Goal: Information Seeking & Learning: Understand process/instructions

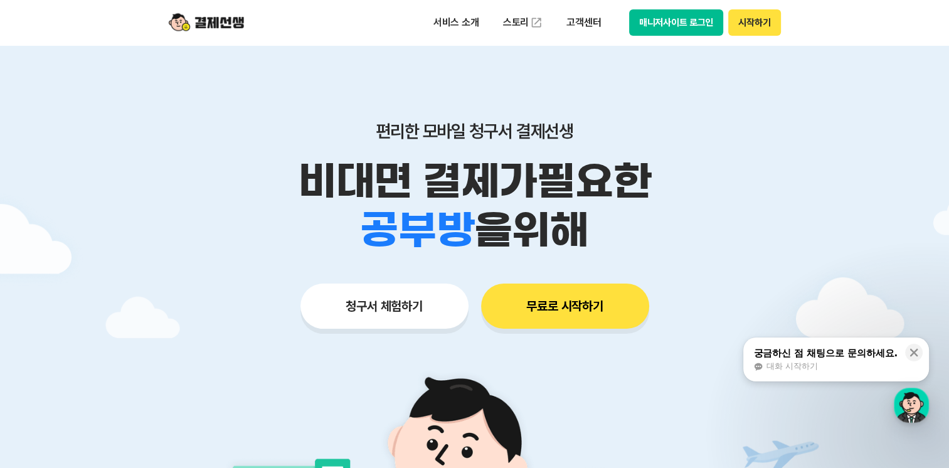
drag, startPoint x: 669, startPoint y: 147, endPoint x: 693, endPoint y: 220, distance: 76.2
click at [693, 220] on div "편리한 모바일 청구서 결제선생 비대면 결제가 필요한 학원 공부방 호텔 쇼핑몰 병원 배달 보험사 항공사 골프장 을 위해 청구서 체험하기 무료로 …" at bounding box center [475, 200] width 642 height 310
click at [693, 220] on div "학원 공부방 호텔 쇼핑몰 병원 배달 보험사 항공사 골프장 을 위해" at bounding box center [475, 230] width 642 height 49
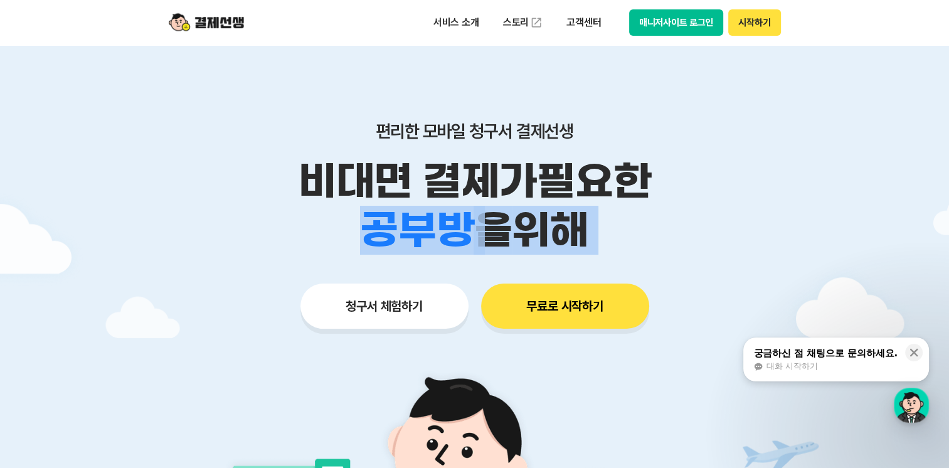
drag, startPoint x: 693, startPoint y: 220, endPoint x: 682, endPoint y: 132, distance: 88.5
click at [682, 132] on div "편리한 모바일 청구서 결제선생 비대면 결제가 필요한 학원 공부방 호텔 쇼핑몰 병원 배달 보험사 항공사 골프장 을 위해" at bounding box center [475, 187] width 642 height 134
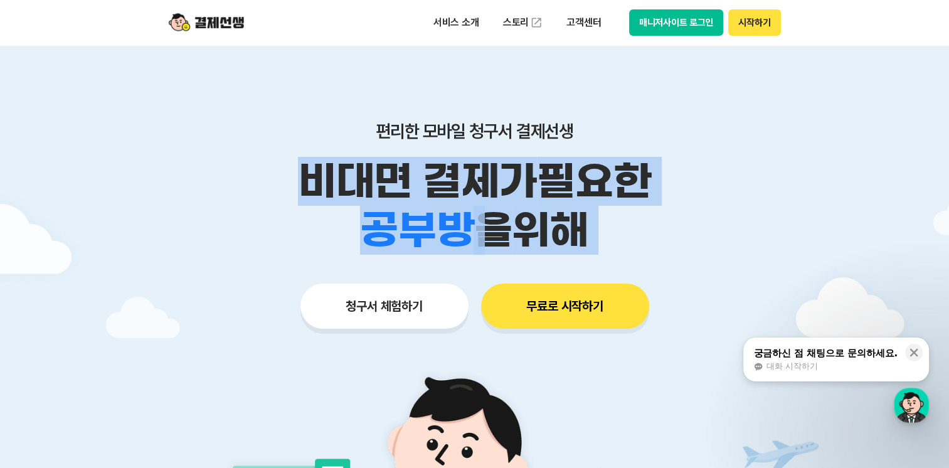
click at [682, 132] on p "편리한 모바일 청구서 결제선생" at bounding box center [475, 130] width 642 height 21
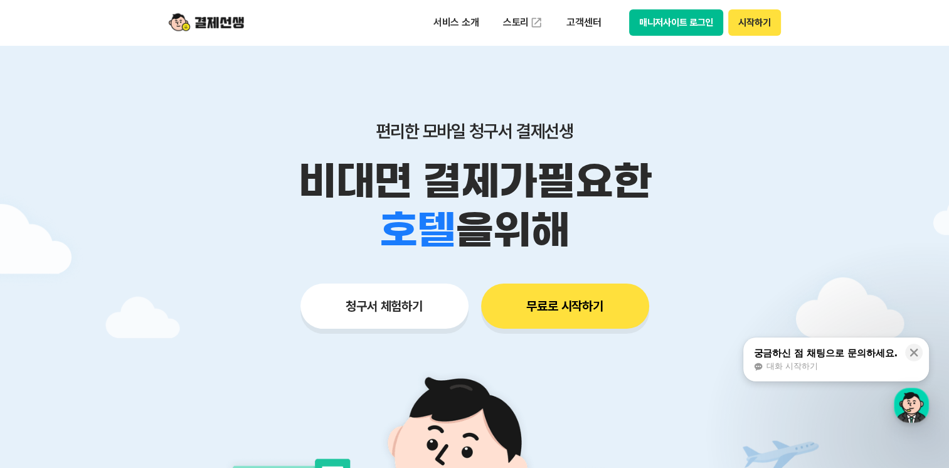
drag, startPoint x: 674, startPoint y: 104, endPoint x: 704, endPoint y: 205, distance: 104.8
click at [704, 205] on div "편리한 모바일 청구서 결제선생 비대면 결제가 필요한 학원 공부방 호텔 쇼핑몰 병원 배달 보험사 항공사 골프장 을 위해 청구서 체험하기 무료로 …" at bounding box center [475, 200] width 642 height 310
click at [704, 206] on div "학원 공부방 호텔 쇼핑몰 병원 배달 보험사 항공사 골프장 을 위해" at bounding box center [475, 230] width 642 height 49
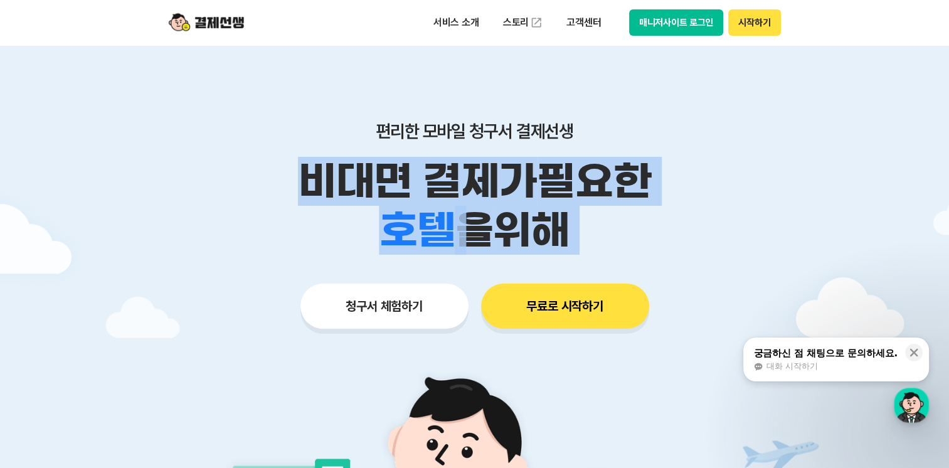
drag, startPoint x: 704, startPoint y: 205, endPoint x: 690, endPoint y: 117, distance: 88.9
click at [690, 117] on div "편리한 모바일 청구서 결제선생 비대면 결제가 필요한 학원 공부방 호텔 쇼핑몰 병원 배달 보험사 항공사 골프장 을 위해 청구서 체험하기 무료로 …" at bounding box center [475, 200] width 642 height 310
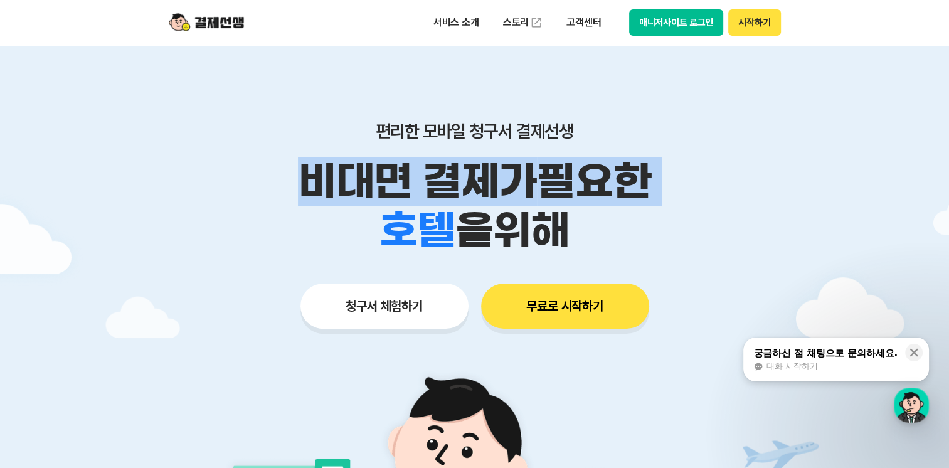
drag, startPoint x: 690, startPoint y: 117, endPoint x: 701, endPoint y: 211, distance: 95.3
click at [701, 210] on div "편리한 모바일 청구서 결제선생 비대면 결제가 필요한 학원 공부방 호텔 쇼핑몰 병원 배달 보험사 항공사 골프장 을 위해 청구서 체험하기 무료로 …" at bounding box center [475, 200] width 642 height 310
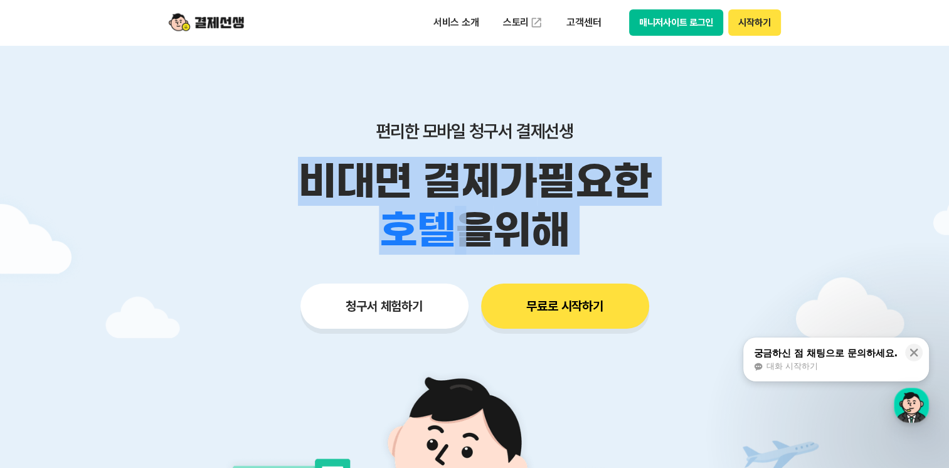
click at [701, 211] on div "학원 공부방 호텔 쇼핑몰 병원 배달 보험사 항공사 골프장 을 위해" at bounding box center [475, 230] width 642 height 49
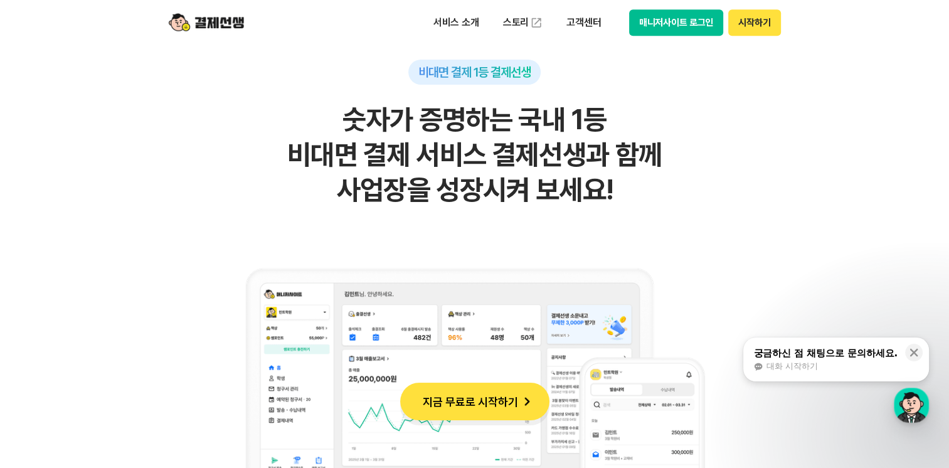
scroll to position [941, 0]
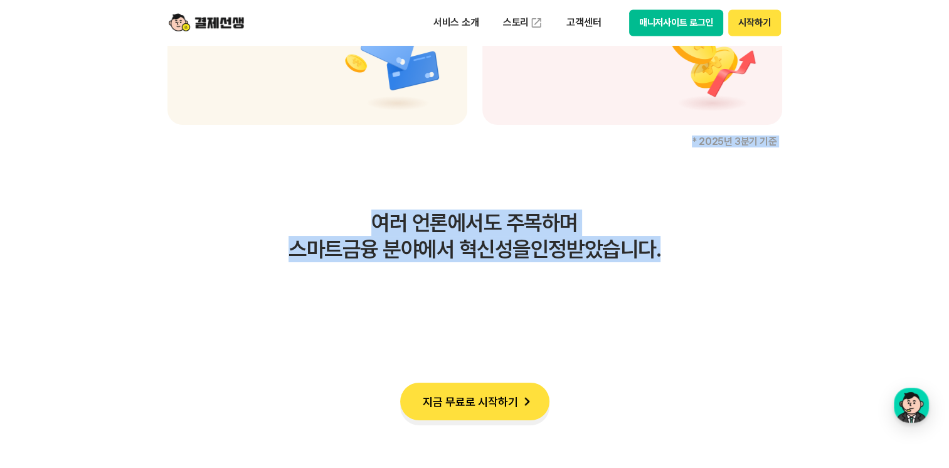
drag, startPoint x: 607, startPoint y: 210, endPoint x: 683, endPoint y: 250, distance: 85.9
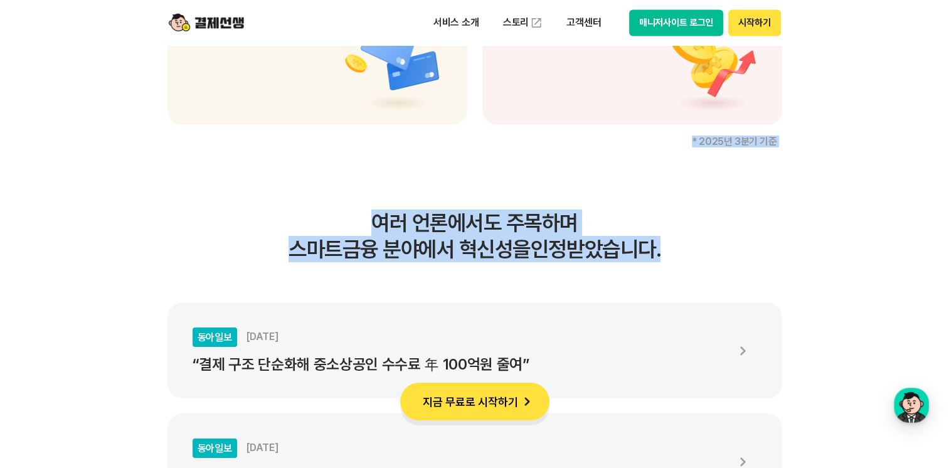
click at [683, 250] on h3 "여러 언론에서도 주목하며 스마트금융 분야에서 혁신성을 인정받았습니다." at bounding box center [474, 236] width 615 height 53
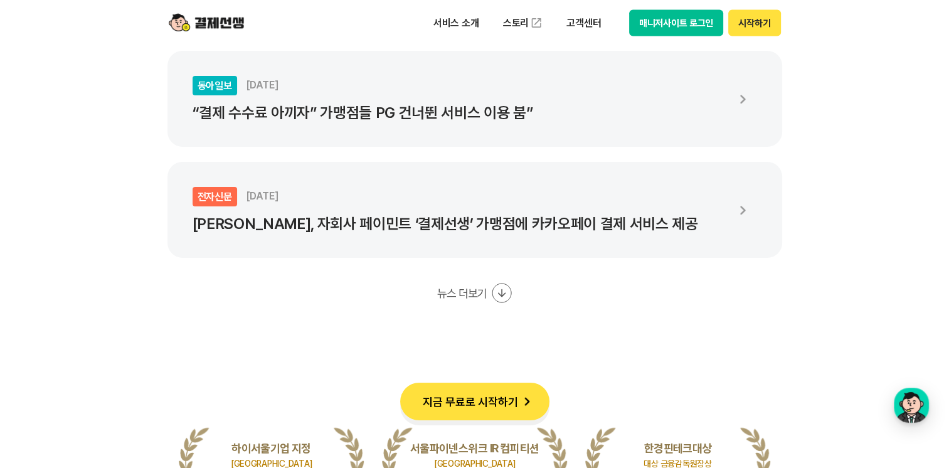
scroll to position [2509, 0]
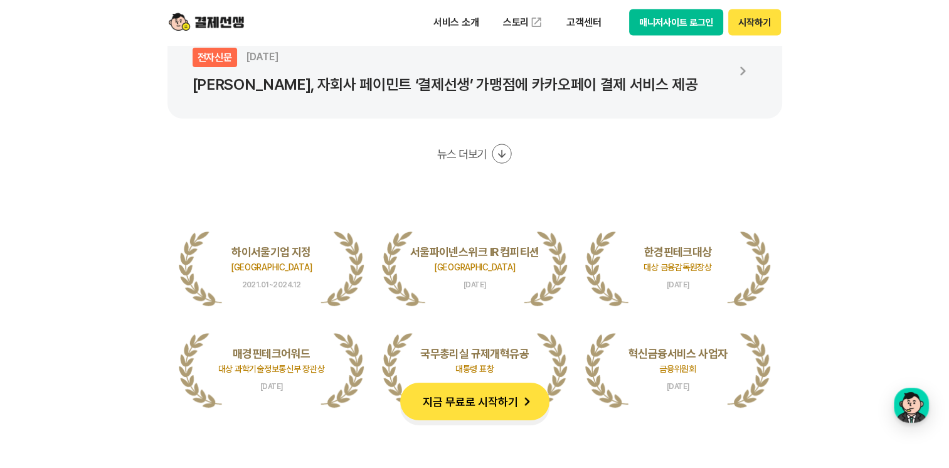
click at [493, 147] on icon at bounding box center [502, 154] width 20 height 20
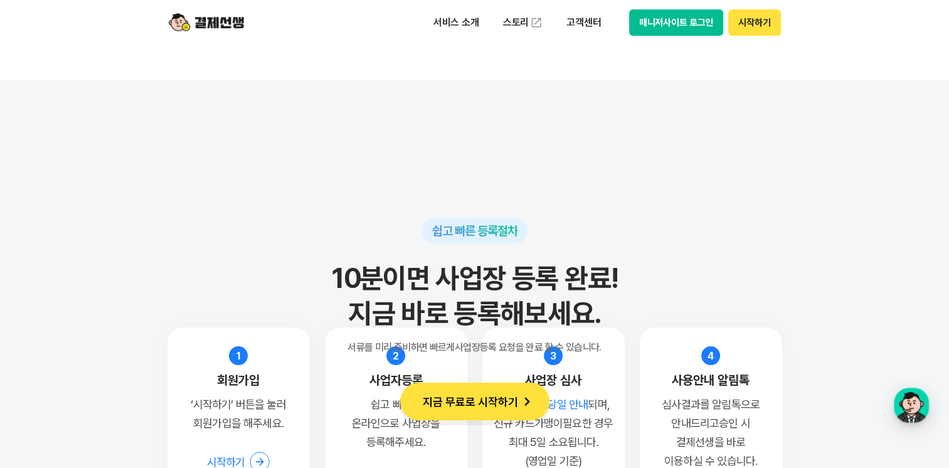
scroll to position [11675, 0]
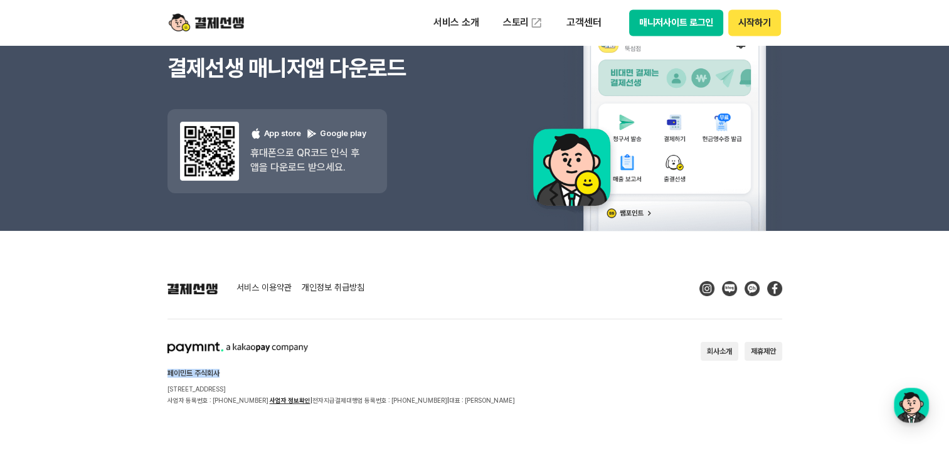
drag, startPoint x: 168, startPoint y: 374, endPoint x: 253, endPoint y: 373, distance: 84.7
click at [253, 373] on h2 "페이민트 주식회사" at bounding box center [341, 373] width 348 height 8
drag, startPoint x: 253, startPoint y: 373, endPoint x: 141, endPoint y: 364, distance: 112.6
click at [141, 364] on footer "서비스 이용약관 개인정보 취급방침 페이민트 주식회사 서울시 성동구 상원1길 26 서울숲A타워 409호 사업자 등록번호 : 220-88-7547…" at bounding box center [474, 350] width 949 height 238
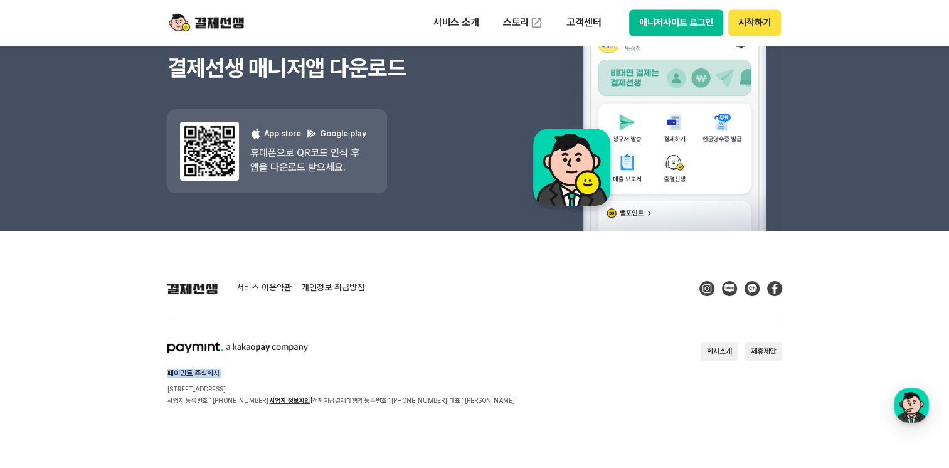
click at [141, 364] on footer "서비스 이용약관 개인정보 취급방침 페이민트 주식회사 서울시 성동구 상원1길 26 서울숲A타워 409호 사업자 등록번호 : 220-88-7547…" at bounding box center [474, 350] width 949 height 238
click at [430, 375] on h2 "페이민트 주식회사" at bounding box center [341, 373] width 348 height 8
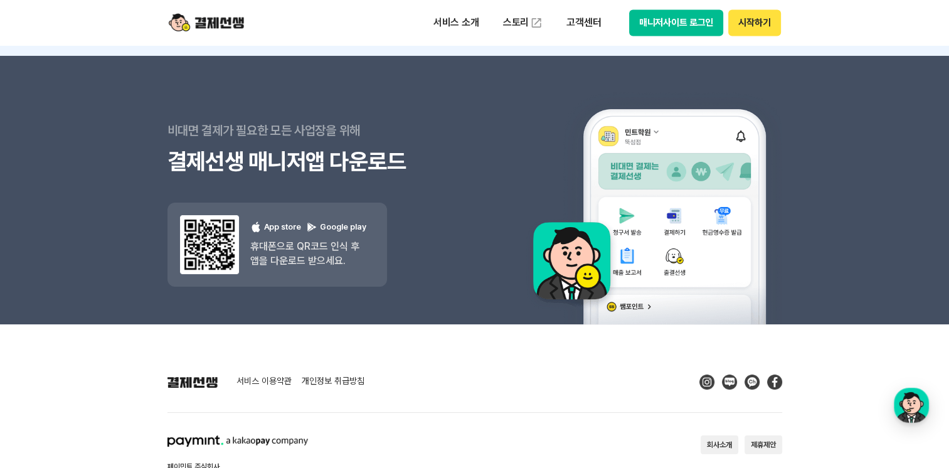
scroll to position [11550, 0]
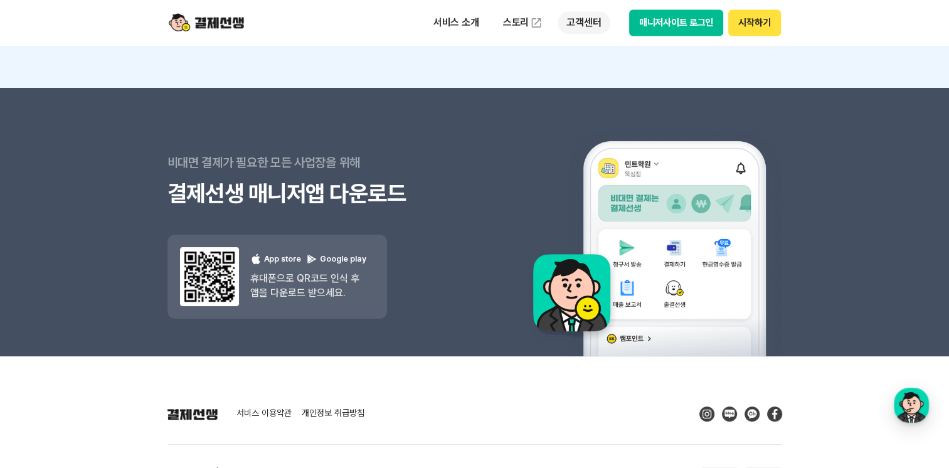
click at [584, 26] on p "고객센터" at bounding box center [584, 22] width 52 height 23
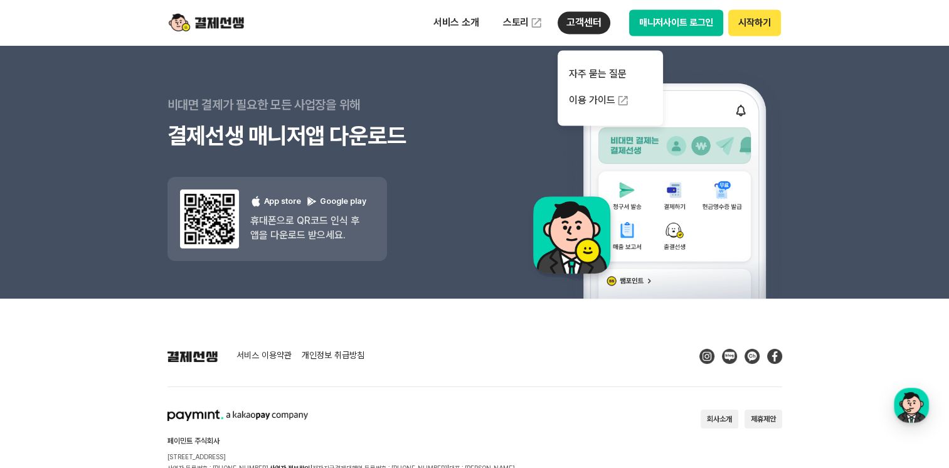
scroll to position [11675, 0]
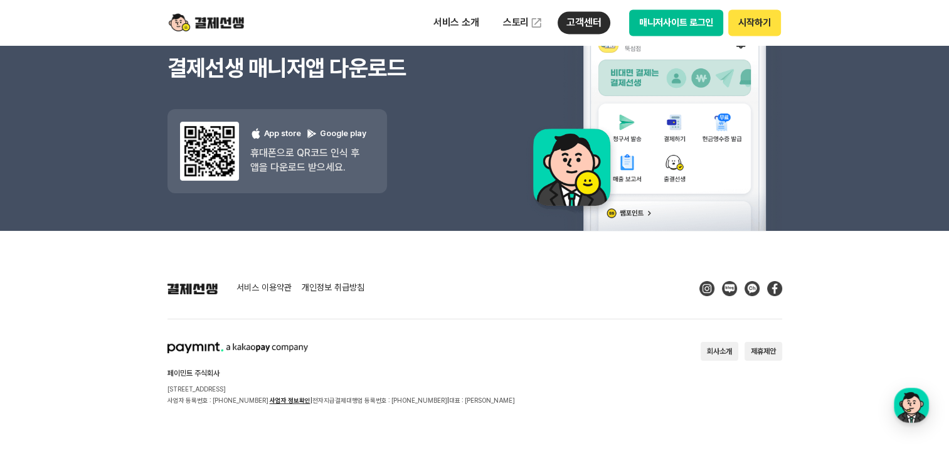
click at [625, 388] on section "페이민트 주식회사 서울시 성동구 상원1길 26 서울숲A타워 409호 사업자 등록번호 : 220-88-75476 사업자 정보확인 | 전자지급결제…" at bounding box center [474, 374] width 615 height 64
click at [710, 342] on button "회사소개" at bounding box center [720, 351] width 38 height 19
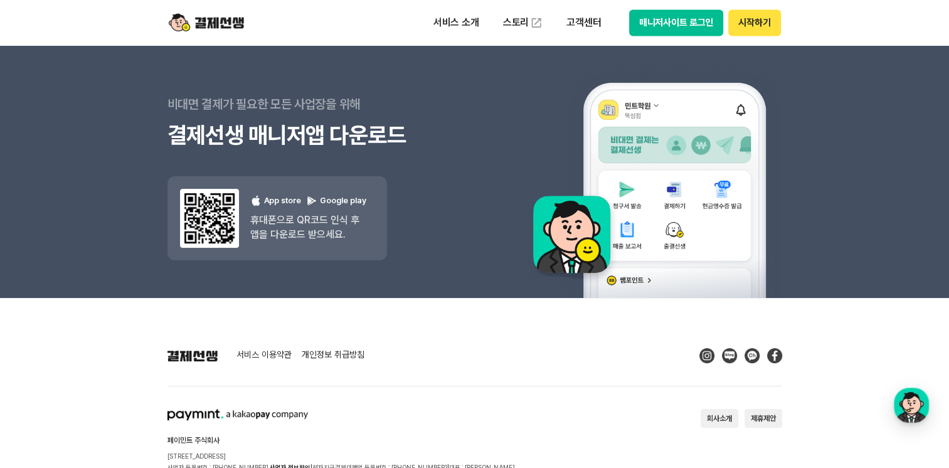
scroll to position [11550, 0]
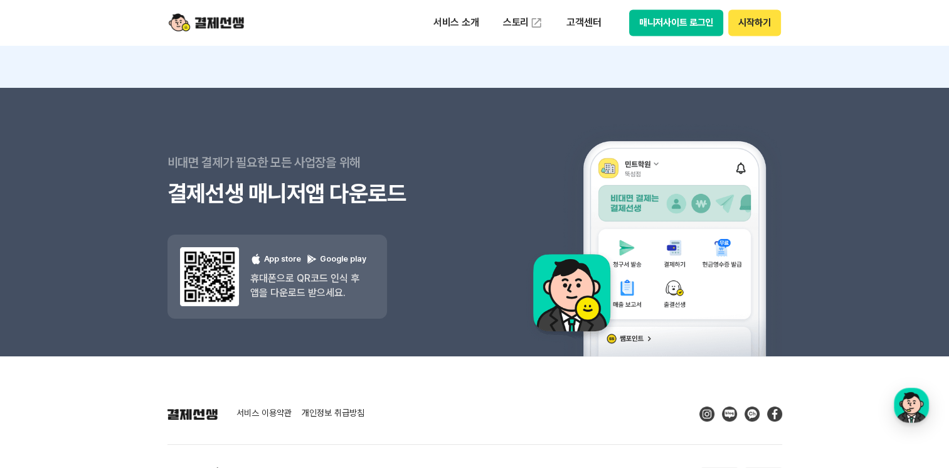
click at [267, 413] on link "서비스 이용약관" at bounding box center [264, 413] width 55 height 11
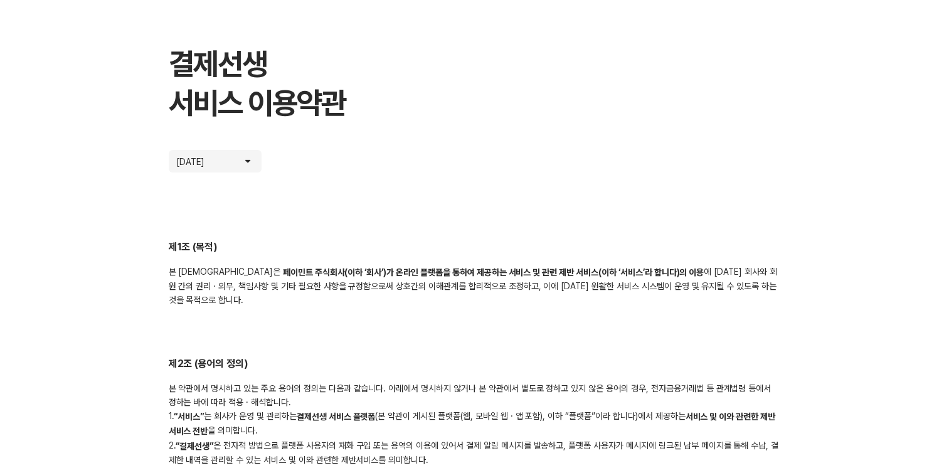
scroll to position [125, 0]
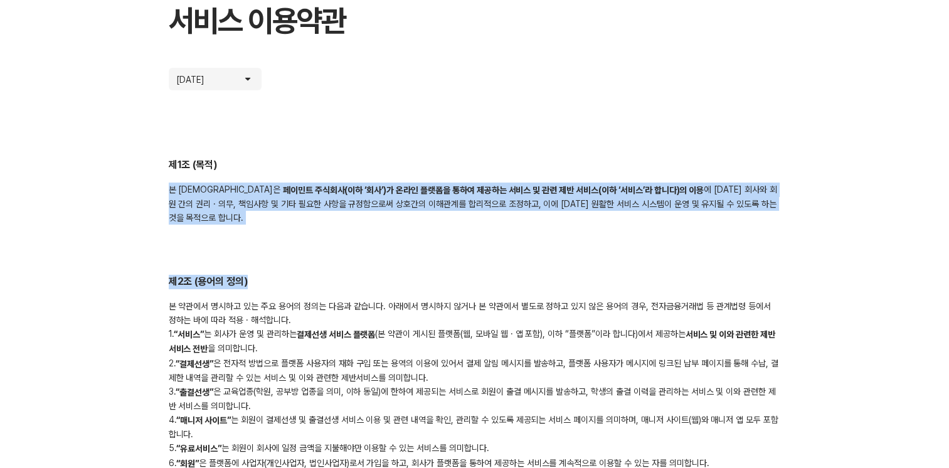
drag, startPoint x: 657, startPoint y: 147, endPoint x: 650, endPoint y: 231, distance: 85.0
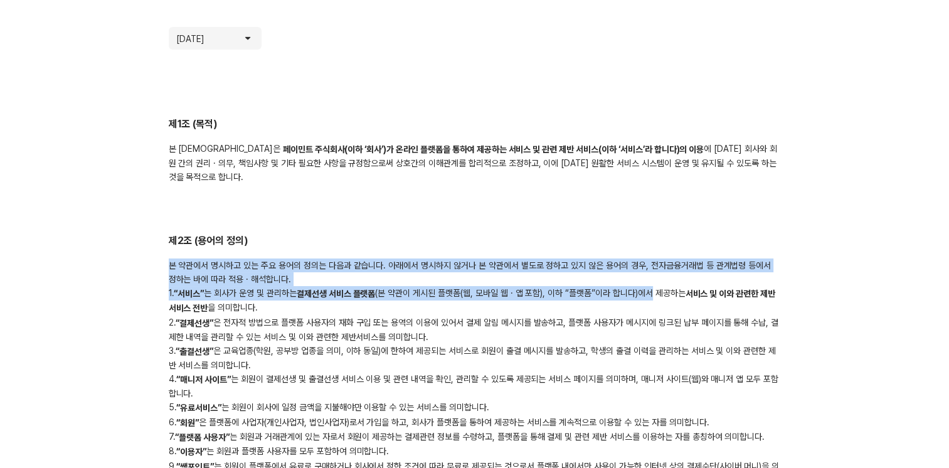
drag, startPoint x: 650, startPoint y: 243, endPoint x: 651, endPoint y: 282, distance: 39.5
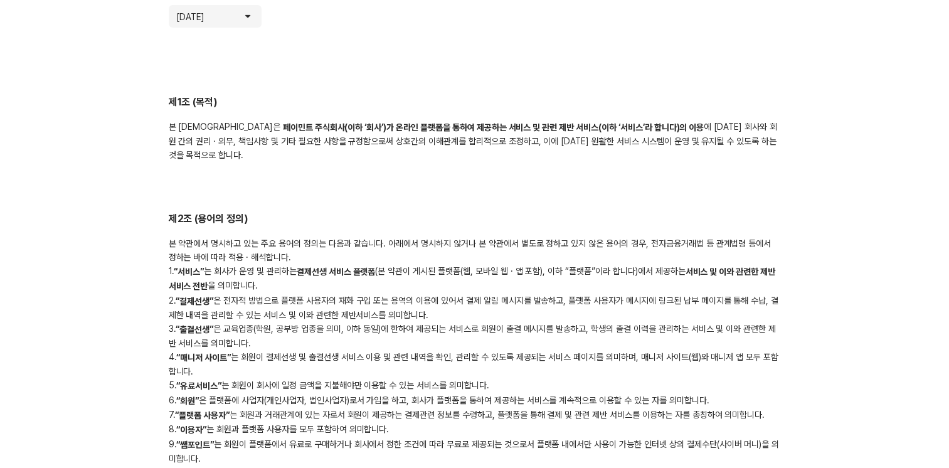
click at [651, 282] on div "본 약관에서 명시하고 있는 주요 용어의 정의는 다음과 같습니다. 아래에서 명시하지 않거나 본 약관에서 별도로 정하고 있지 않은 용어의 경우, …" at bounding box center [475, 387] width 612 height 301
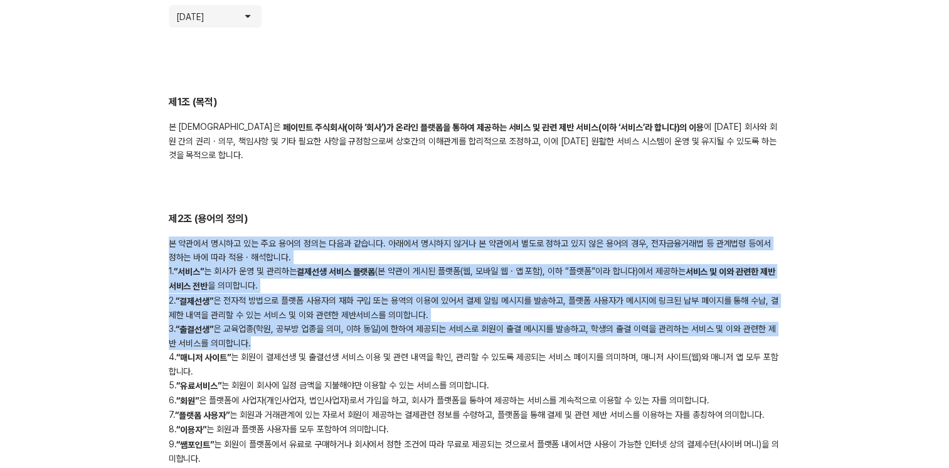
drag, startPoint x: 657, startPoint y: 233, endPoint x: 694, endPoint y: 331, distance: 104.4
click at [694, 331] on div "제2조 (용어의 정의) 본 약관에서 명시하고 있는 주요 용어의 정의는 다음과 같습니다. 아래에서 명시하지 않거나 본 약관에서 별도로 정하고 있…" at bounding box center [475, 375] width 612 height 326
click at [694, 331] on div "본 약관에서 명시하고 있는 주요 용어의 정의는 다음과 같습니다. 아래에서 명시하지 않거나 본 약관에서 별도로 정하고 있지 않은 용어의 경우, …" at bounding box center [475, 387] width 612 height 301
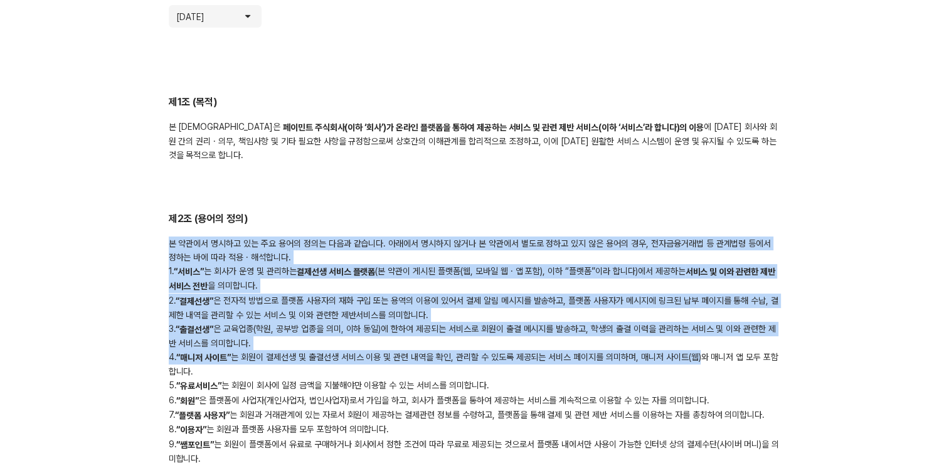
drag, startPoint x: 703, startPoint y: 344, endPoint x: 680, endPoint y: 224, distance: 122.7
click at [683, 237] on div "본 약관에서 명시하고 있는 주요 용어의 정의는 다음과 같습니다. 아래에서 명시하지 않거나 본 약관에서 별도로 정하고 있지 않은 용어의 경우, …" at bounding box center [475, 387] width 612 height 301
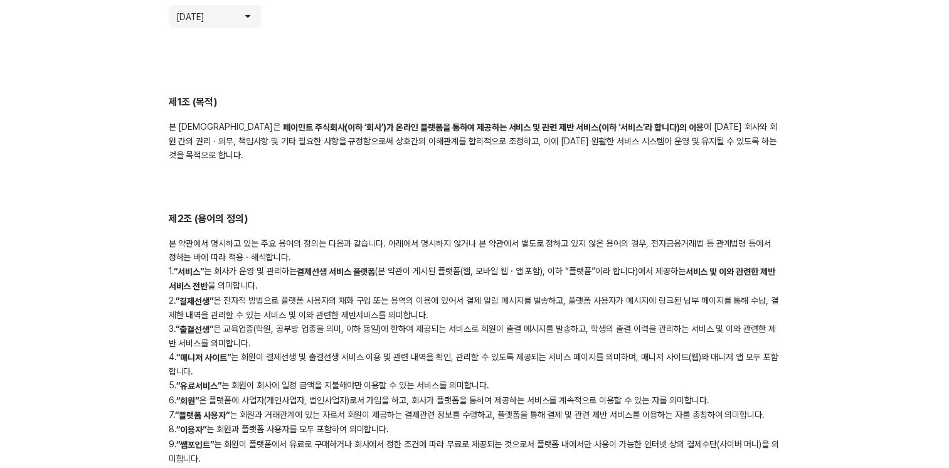
click at [680, 237] on div "본 약관에서 명시하고 있는 주요 용어의 정의는 다음과 같습니다. 아래에서 명시하지 않거나 본 약관에서 별도로 정하고 있지 않은 용어의 경우, …" at bounding box center [475, 387] width 612 height 301
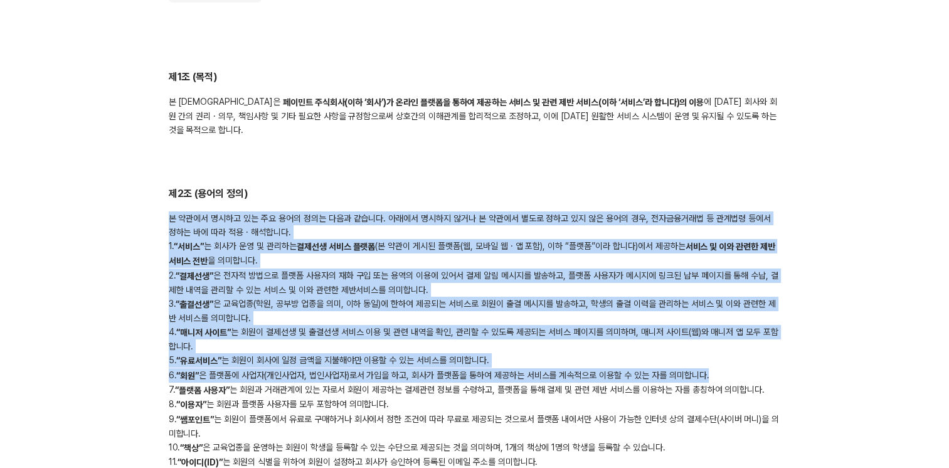
drag, startPoint x: 681, startPoint y: 223, endPoint x: 743, endPoint y: 363, distance: 152.8
click at [743, 363] on div "제2조 (용어의 정의) 본 약관에서 명시하고 있는 주요 용어의 정의는 다음과 같습니다. 아래에서 명시하지 않거나 본 약관에서 별도로 정하고 있…" at bounding box center [475, 350] width 612 height 326
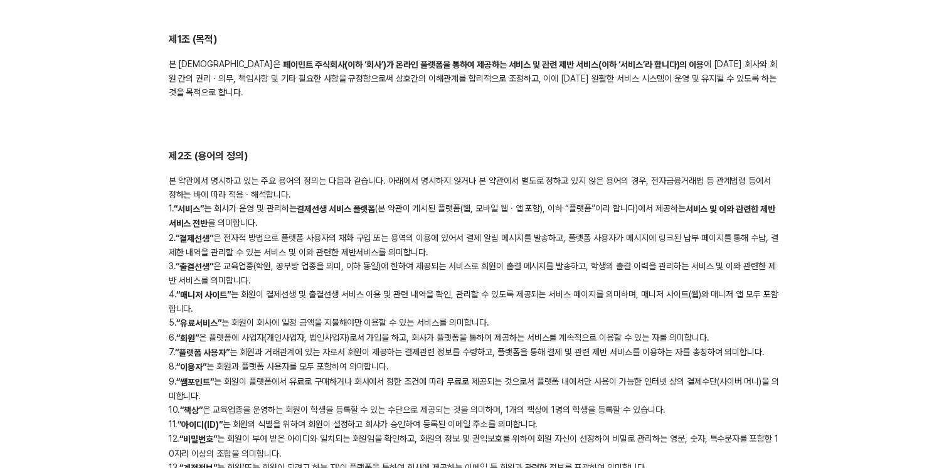
click at [743, 363] on div "본 약관에서 명시하고 있는 주요 용어의 정의는 다음과 같습니다. 아래에서 명시하지 않거나 본 약관에서 별도로 정하고 있지 않은 용어의 경우, …" at bounding box center [475, 324] width 612 height 301
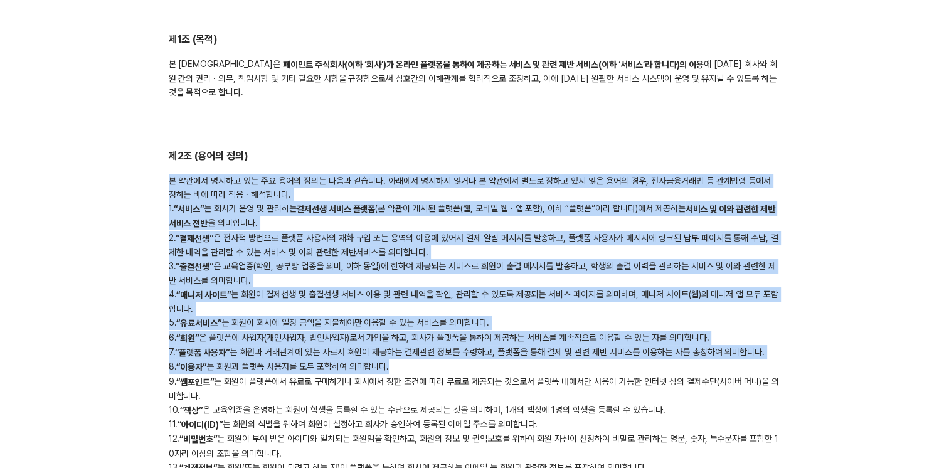
drag, startPoint x: 741, startPoint y: 335, endPoint x: 688, endPoint y: 142, distance: 200.4
click at [688, 149] on div "제2조 (용어의 정의) 본 약관에서 명시하고 있는 주요 용어의 정의는 다음과 같습니다. 아래에서 명시하지 않거나 본 약관에서 별도로 정하고 있…" at bounding box center [475, 312] width 612 height 326
click at [688, 149] on h2 "제2조 (용어의 정의)" at bounding box center [475, 156] width 612 height 14
drag, startPoint x: 688, startPoint y: 142, endPoint x: 698, endPoint y: 356, distance: 214.2
click at [698, 356] on div "제2조 (용어의 정의) 본 약관에서 명시하고 있는 주요 용어의 정의는 다음과 같습니다. 아래에서 명시하지 않거나 본 약관에서 별도로 정하고 있…" at bounding box center [475, 312] width 612 height 326
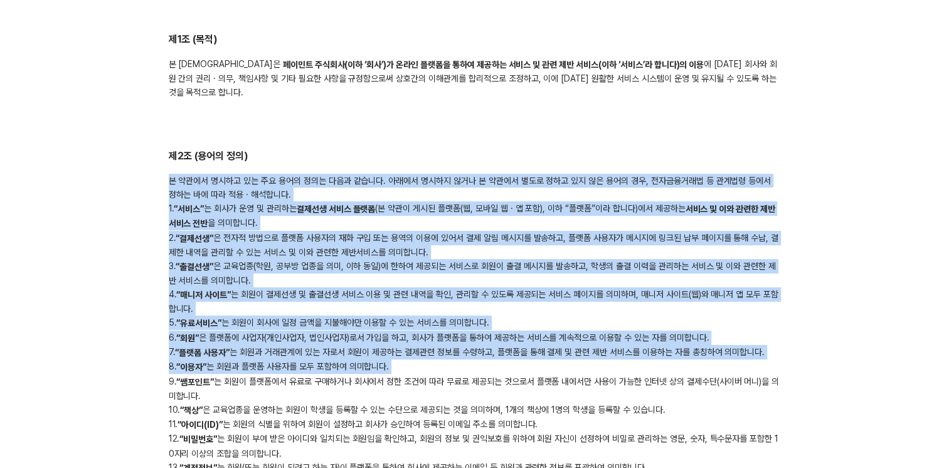
click at [671, 201] on div "본 약관에서 명시하고 있는 주요 용어의 정의는 다음과 같습니다. 아래에서 명시하지 않거나 본 약관에서 별도로 정하고 있지 않은 용어의 경우, …" at bounding box center [475, 324] width 612 height 301
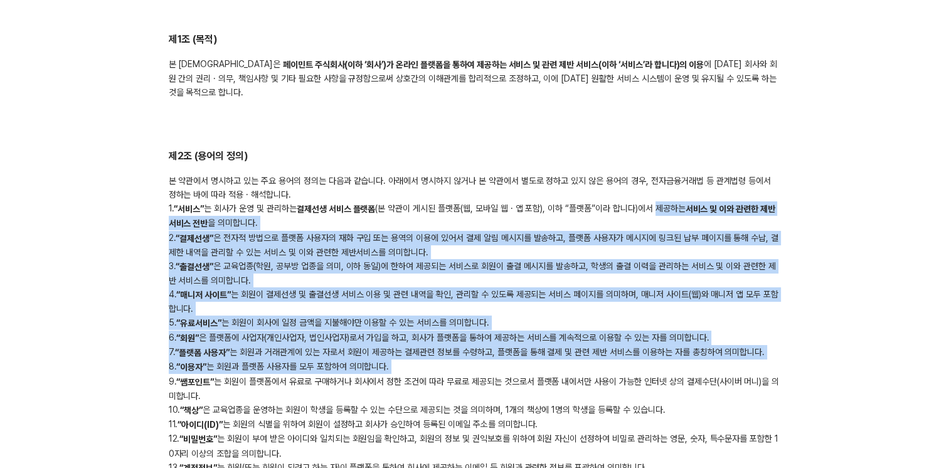
drag, startPoint x: 671, startPoint y: 201, endPoint x: 656, endPoint y: 351, distance: 151.3
click at [657, 351] on div "본 약관에서 명시하고 있는 주요 용어의 정의는 다음과 같습니다. 아래에서 명시하지 않거나 본 약관에서 별도로 정하고 있지 않은 용어의 경우, …" at bounding box center [475, 324] width 612 height 301
click at [656, 351] on div "본 약관에서 명시하고 있는 주요 용어의 정의는 다음과 같습니다. 아래에서 명시하지 않거나 본 약관에서 별도로 정하고 있지 않은 용어의 경우, …" at bounding box center [475, 324] width 612 height 301
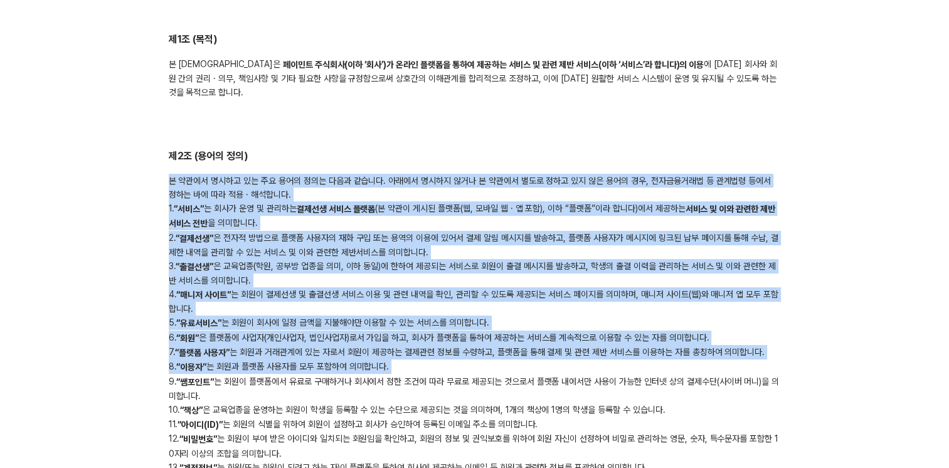
drag, startPoint x: 656, startPoint y: 351, endPoint x: 575, endPoint y: 174, distance: 194.8
click at [575, 174] on div "본 약관에서 명시하고 있는 주요 용어의 정의는 다음과 같습니다. 아래에서 명시하지 않거나 본 약관에서 별도로 정하고 있지 않은 용어의 경우, …" at bounding box center [475, 324] width 612 height 301
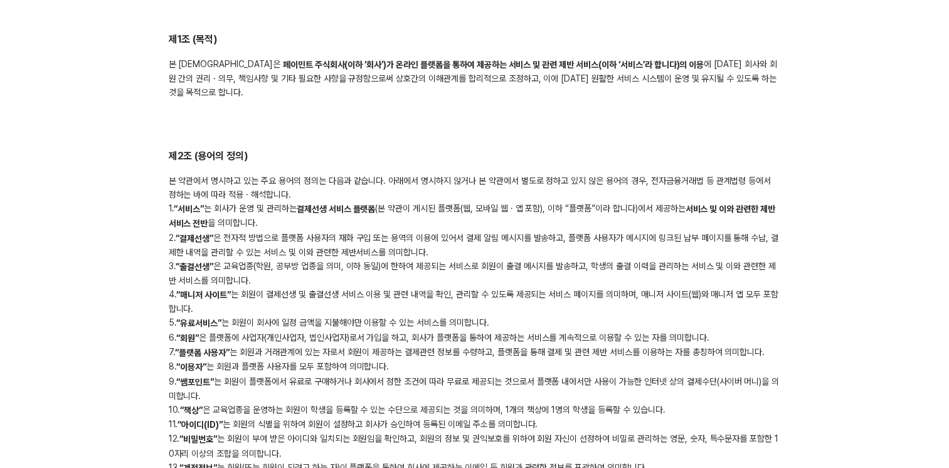
click at [572, 174] on div "본 약관에서 명시하고 있는 주요 용어의 정의는 다음과 같습니다. 아래에서 명시하지 않거나 본 약관에서 별도로 정하고 있지 않은 용어의 경우, …" at bounding box center [475, 324] width 612 height 301
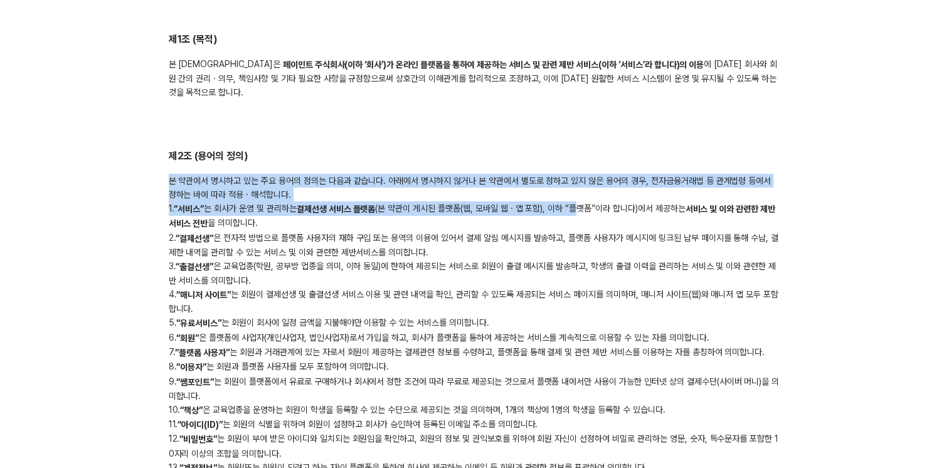
scroll to position [314, 0]
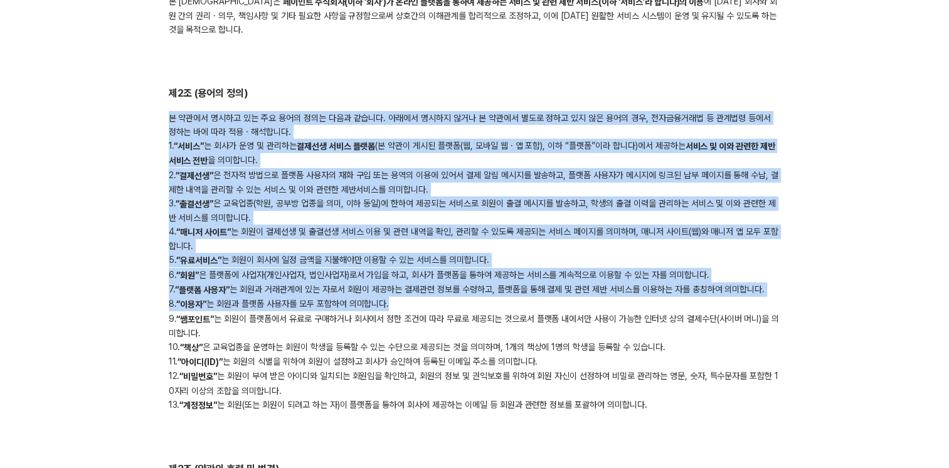
drag, startPoint x: 572, startPoint y: 137, endPoint x: 595, endPoint y: 294, distance: 159.2
click at [595, 294] on div "제2조 (용어의 정의) 본 약관에서 명시하고 있는 주요 용어의 정의는 다음과 같습니다. 아래에서 명시하지 않거나 본 약관에서 별도로 정하고 있…" at bounding box center [475, 250] width 612 height 326
click at [595, 294] on div "본 약관에서 명시하고 있는 주요 용어의 정의는 다음과 같습니다. 아래에서 명시하지 않거나 본 약관에서 별도로 정하고 있지 않은 용어의 경우, …" at bounding box center [475, 261] width 612 height 301
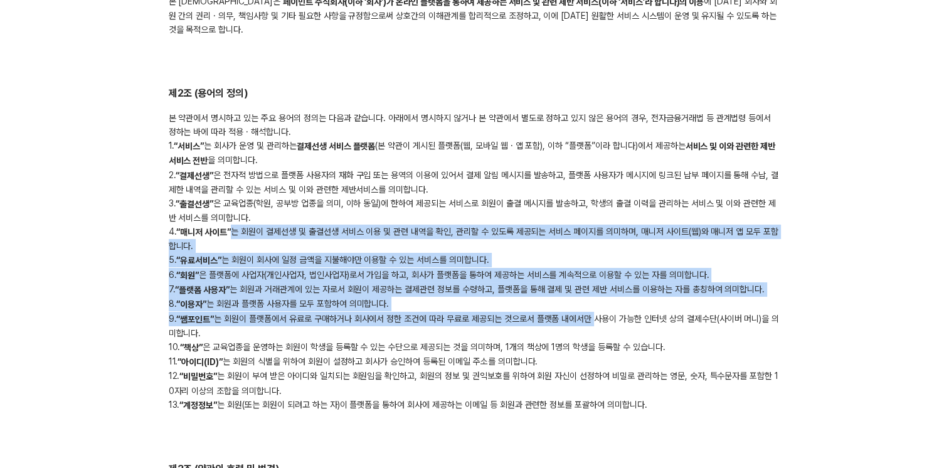
drag, startPoint x: 599, startPoint y: 313, endPoint x: 585, endPoint y: 223, distance: 90.9
click at [585, 223] on div "본 약관에서 명시하고 있는 주요 용어의 정의는 다음과 같습니다. 아래에서 명시하지 않거나 본 약관에서 별도로 정하고 있지 않은 용어의 경우, …" at bounding box center [475, 261] width 612 height 301
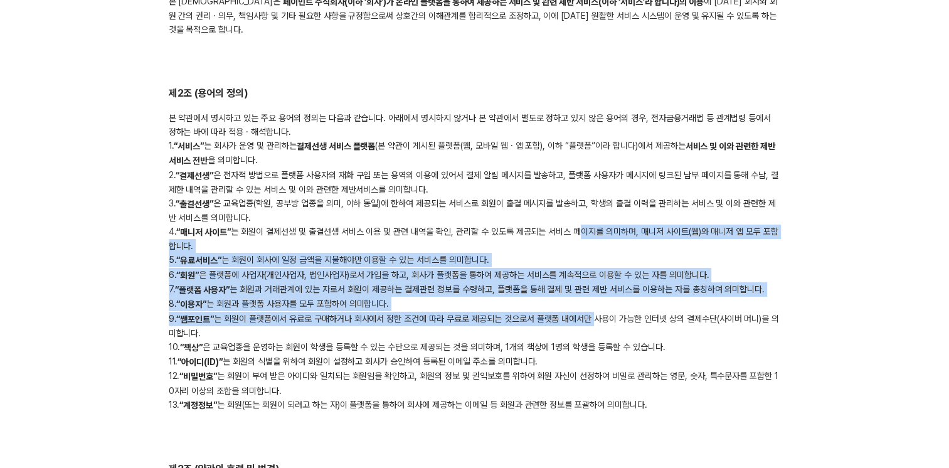
click at [585, 223] on div "본 약관에서 명시하고 있는 주요 용어의 정의는 다음과 같습니다. 아래에서 명시하지 않거나 본 약관에서 별도로 정하고 있지 않은 용어의 경우, …" at bounding box center [475, 261] width 612 height 301
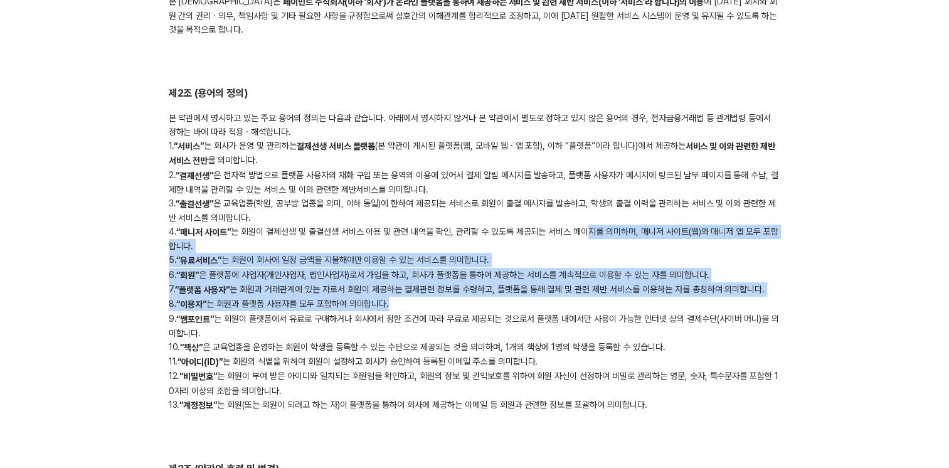
drag, startPoint x: 587, startPoint y: 211, endPoint x: 602, endPoint y: 317, distance: 106.5
click at [602, 315] on div "본 약관에서 명시하고 있는 주요 용어의 정의는 다음과 같습니다. 아래에서 명시하지 않거나 본 약관에서 별도로 정하고 있지 않은 용어의 경우, …" at bounding box center [475, 261] width 612 height 301
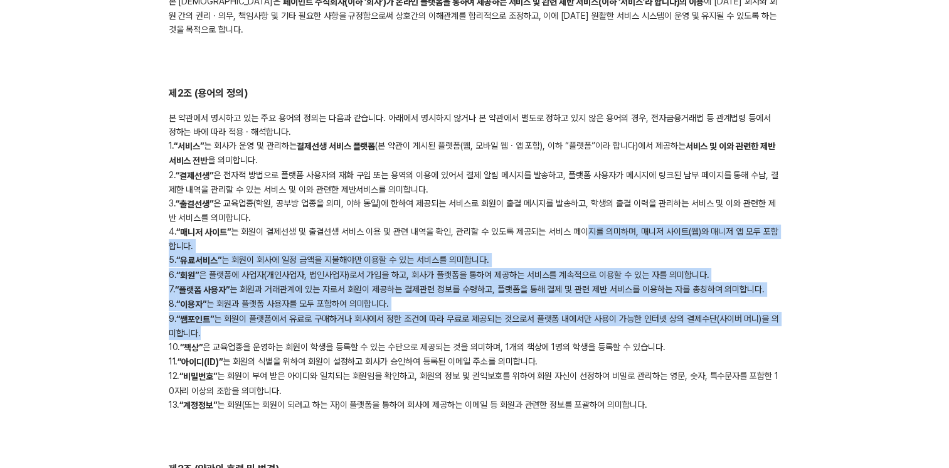
click at [602, 317] on div "본 약관에서 명시하고 있는 주요 용어의 정의는 다음과 같습니다. 아래에서 명시하지 않거나 본 약관에서 별도로 정하고 있지 않은 용어의 경우, …" at bounding box center [475, 261] width 612 height 301
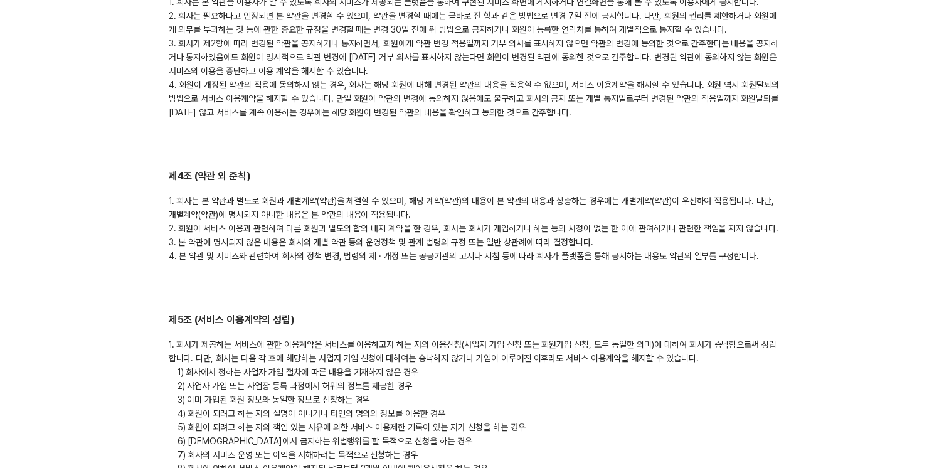
scroll to position [816, 0]
